Goal: Find specific page/section: Find specific page/section

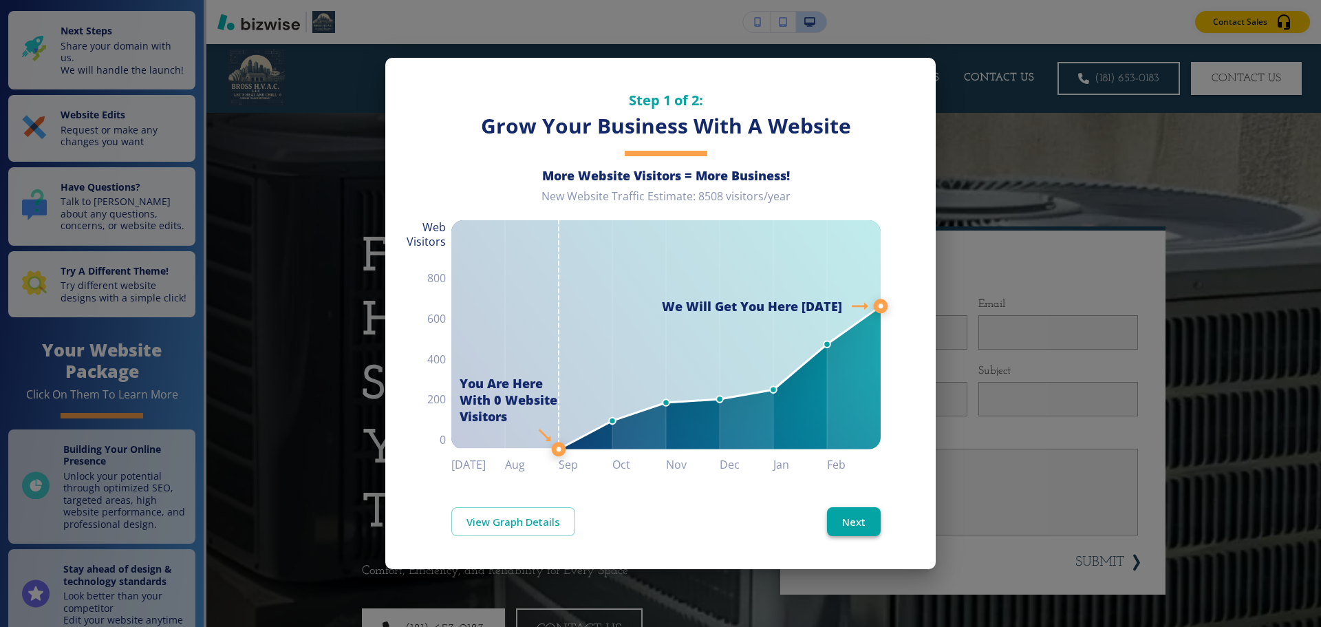
click at [868, 521] on button "Next" at bounding box center [854, 521] width 54 height 29
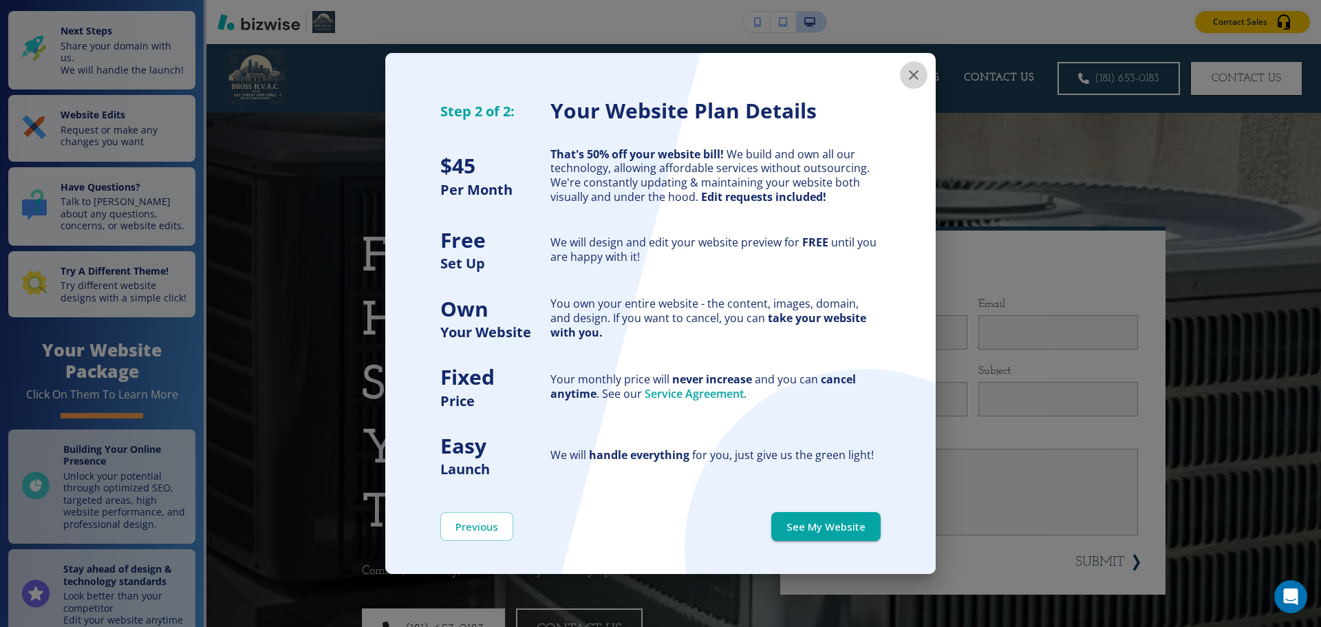
click at [921, 76] on button "button" at bounding box center [914, 75] width 28 height 28
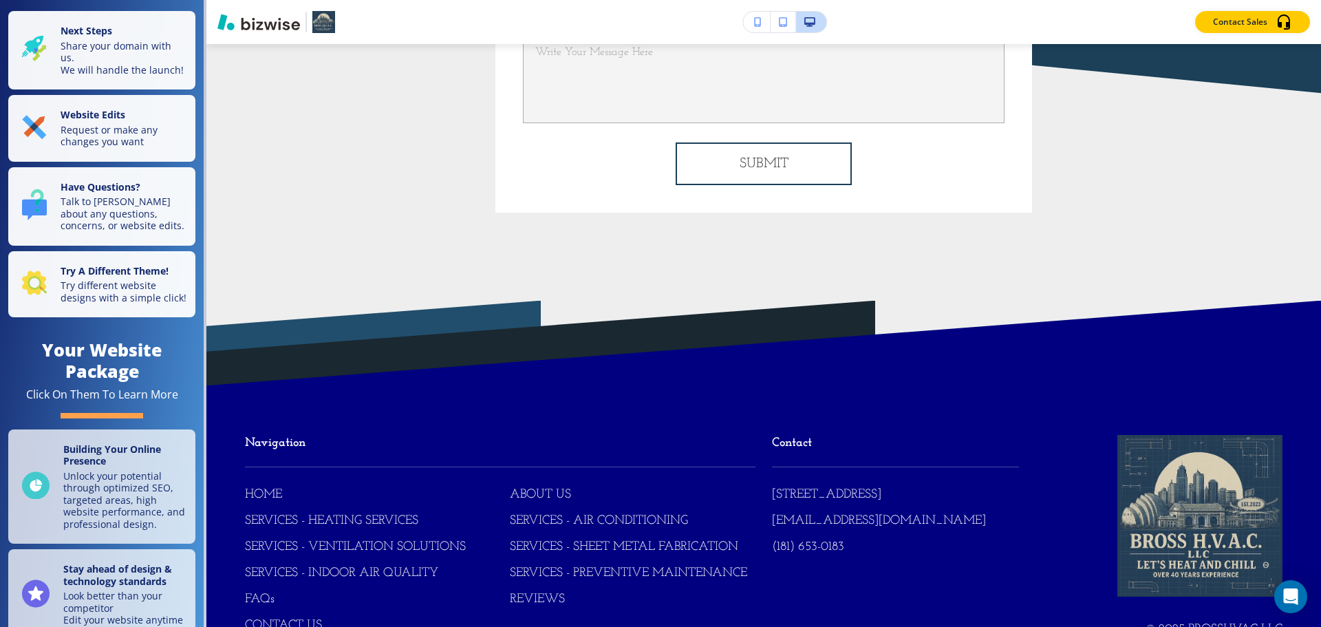
scroll to position [9277, 0]
